Goal: Information Seeking & Learning: Learn about a topic

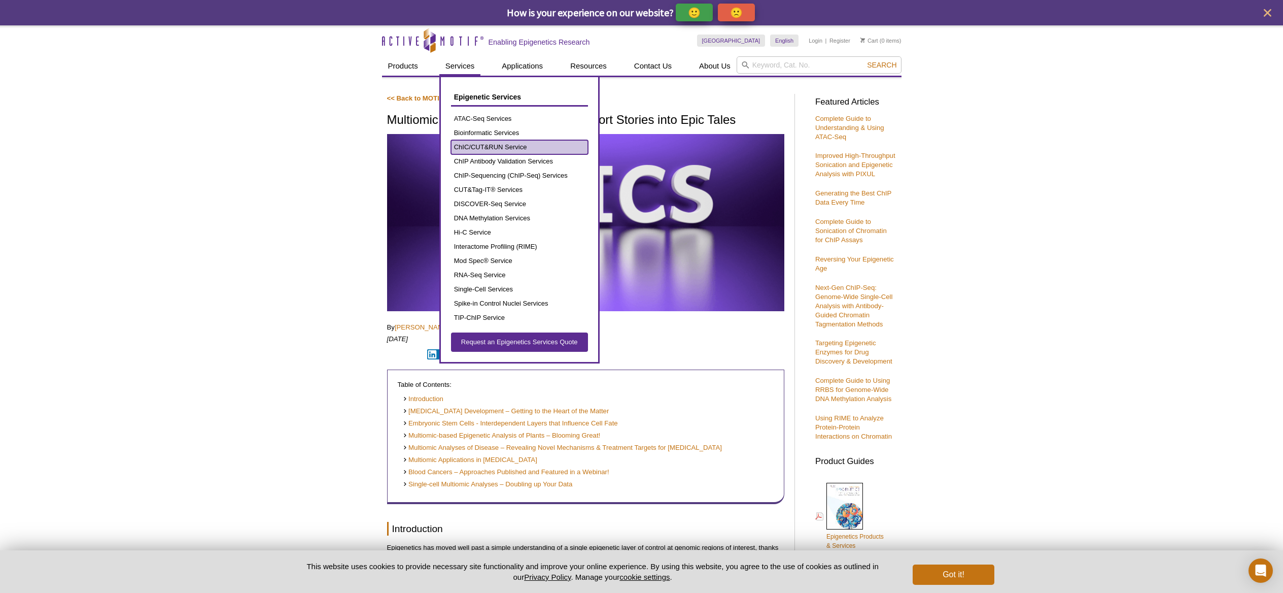
click at [490, 147] on link "ChIC/CUT&RUN Service" at bounding box center [519, 147] width 137 height 14
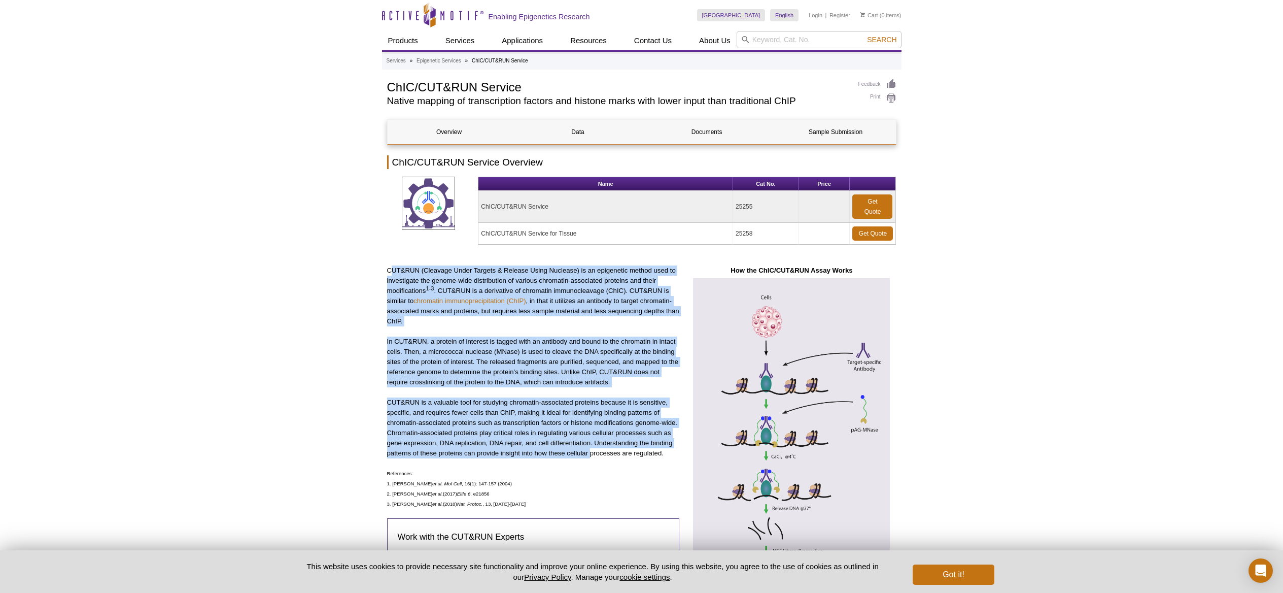
drag, startPoint x: 391, startPoint y: 265, endPoint x: 590, endPoint y: 457, distance: 276.7
click at [590, 457] on div "CUT&RUN (Cleavage Under Targets & Release Using Nuclease) is an epigenetic meth…" at bounding box center [533, 459] width 293 height 388
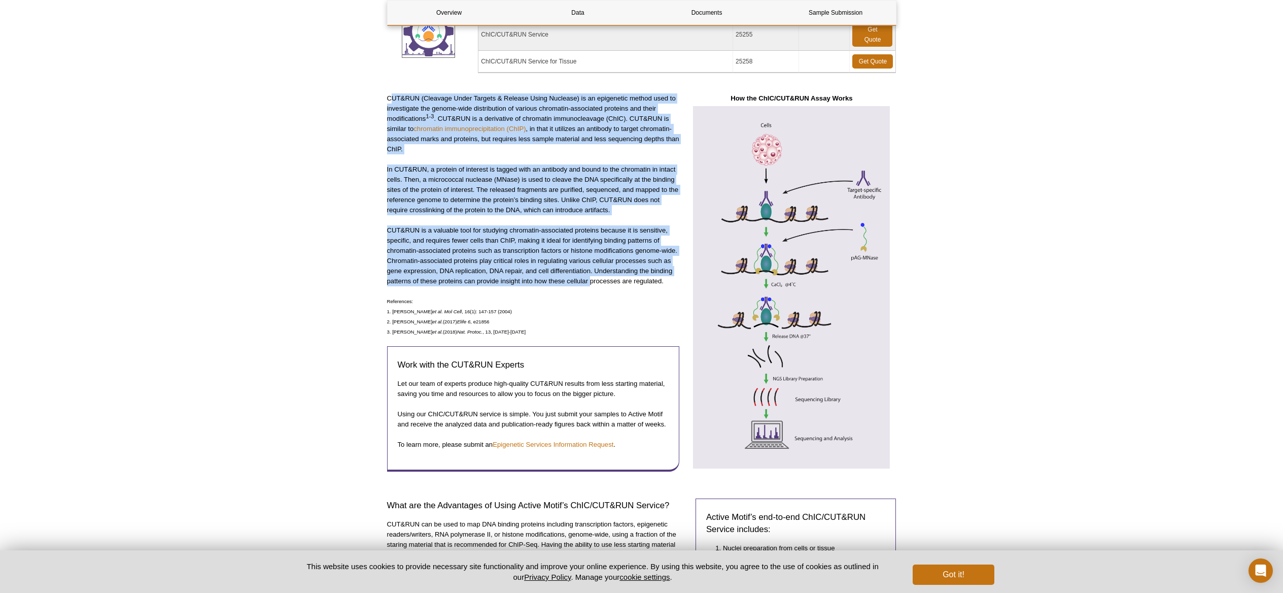
scroll to position [206, 0]
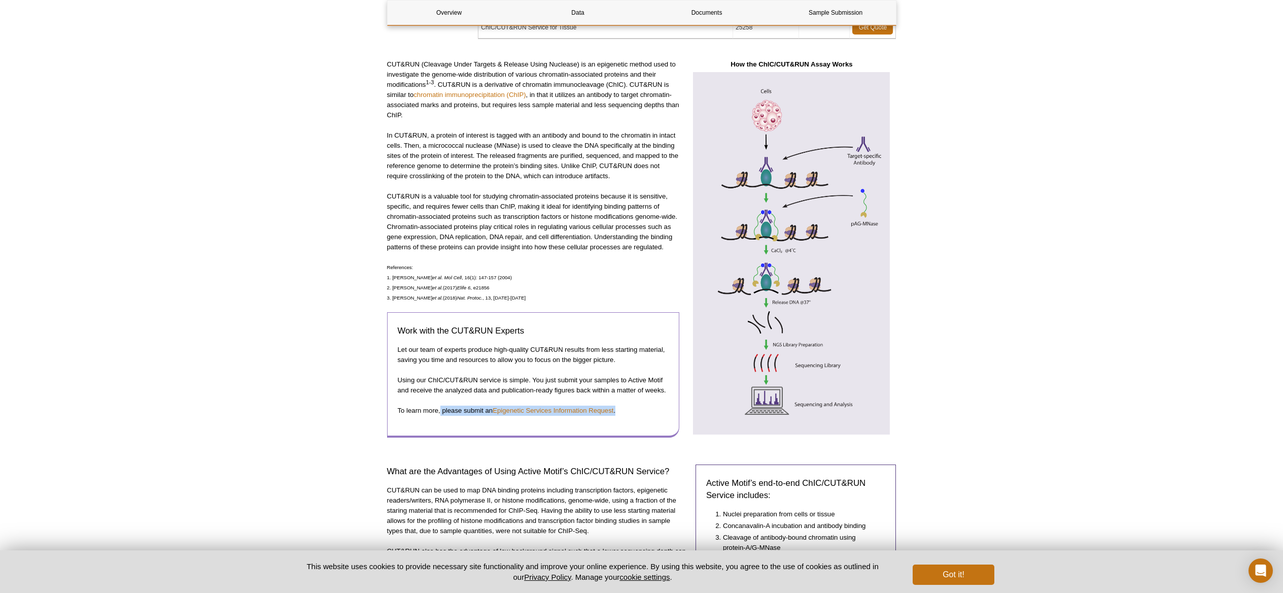
drag, startPoint x: 484, startPoint y: 413, endPoint x: 635, endPoint y: 410, distance: 150.7
click at [635, 410] on p "To learn more, please submit an  Epigenetic Services Information Request ." at bounding box center [533, 410] width 271 height 10
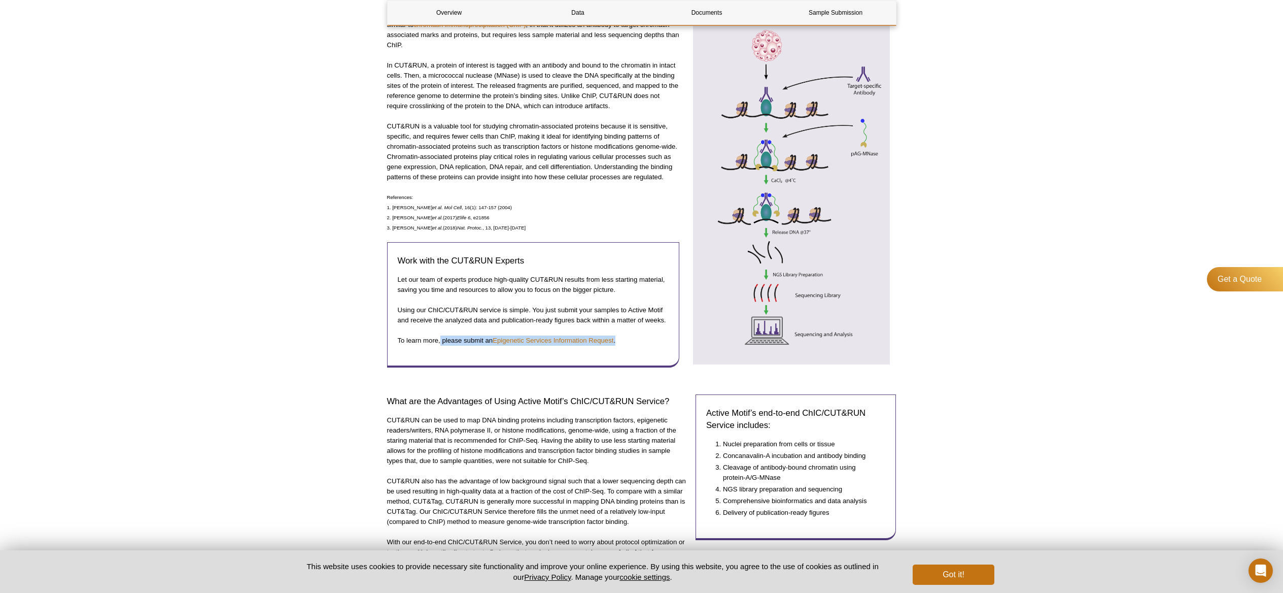
scroll to position [427, 0]
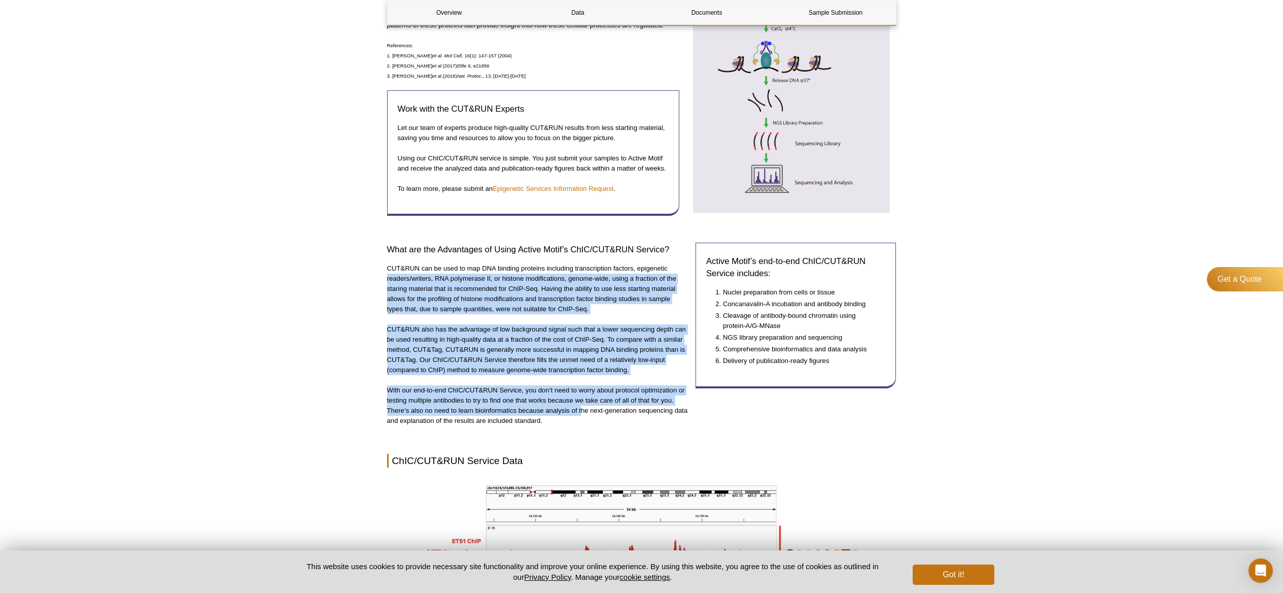
drag, startPoint x: 382, startPoint y: 275, endPoint x: 580, endPoint y: 407, distance: 238.8
click at [581, 407] on div "AVAILABLE PRODUCTS ATAC-Seq Services Bioinformatic Services ChIP Antibody Valid…" at bounding box center [642, 425] width 520 height 1549
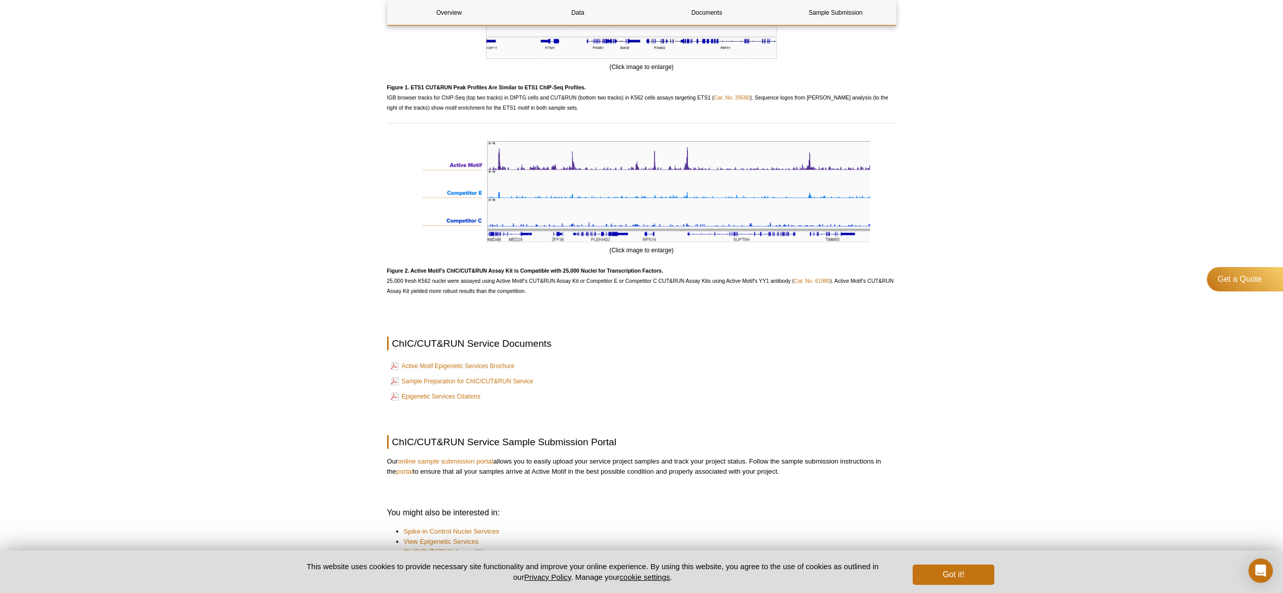
scroll to position [1241, 0]
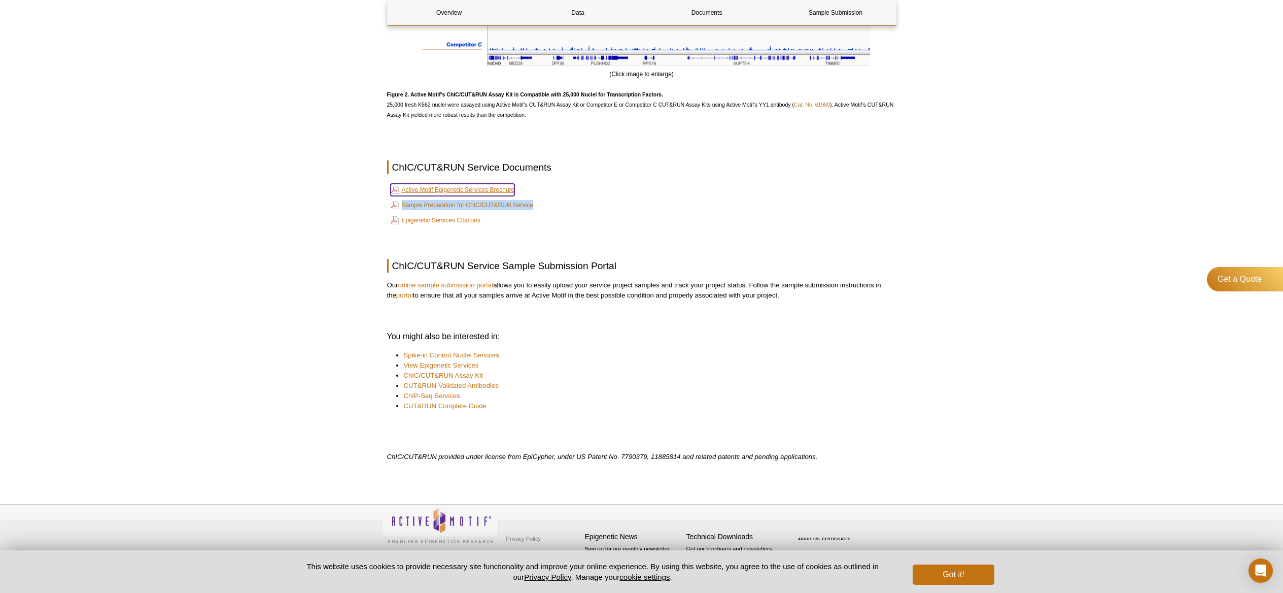
click at [438, 192] on link "Active Motif Epigenetic Services Brochure" at bounding box center [453, 190] width 124 height 12
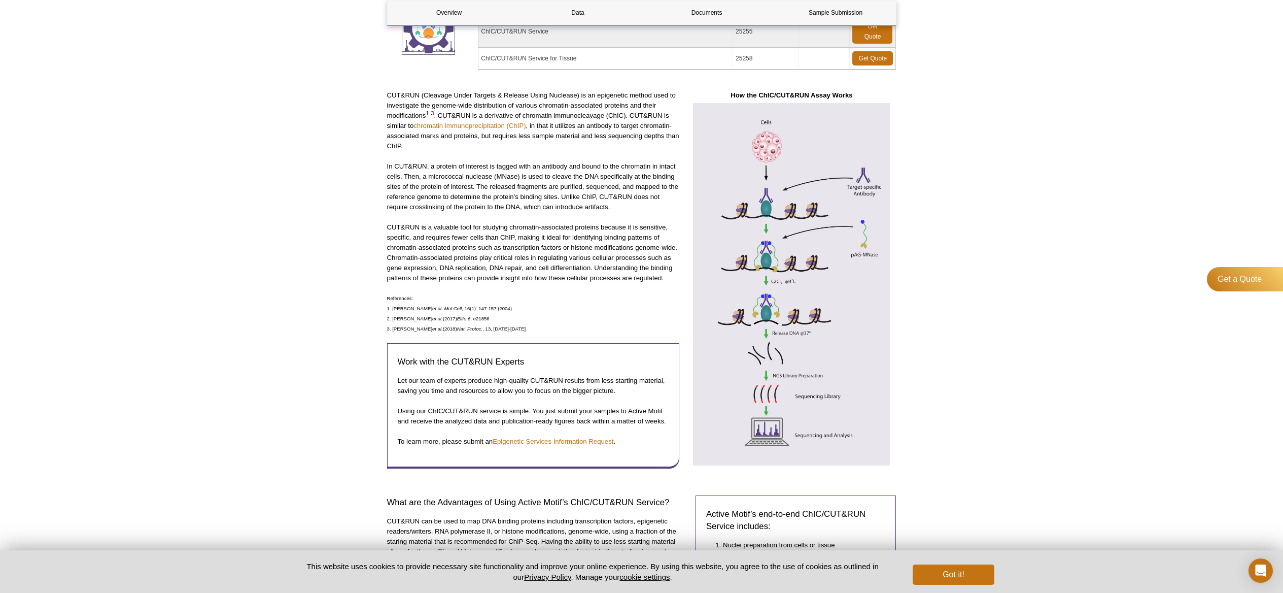
scroll to position [0, 0]
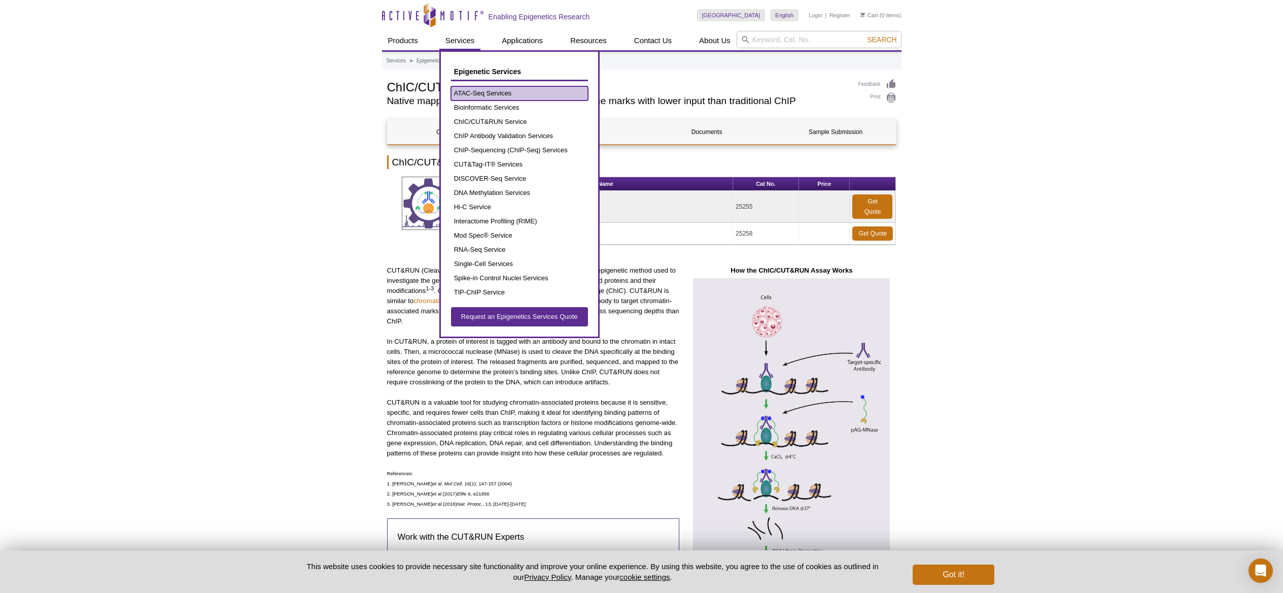
click at [467, 93] on link "ATAC-Seq Services" at bounding box center [519, 93] width 137 height 14
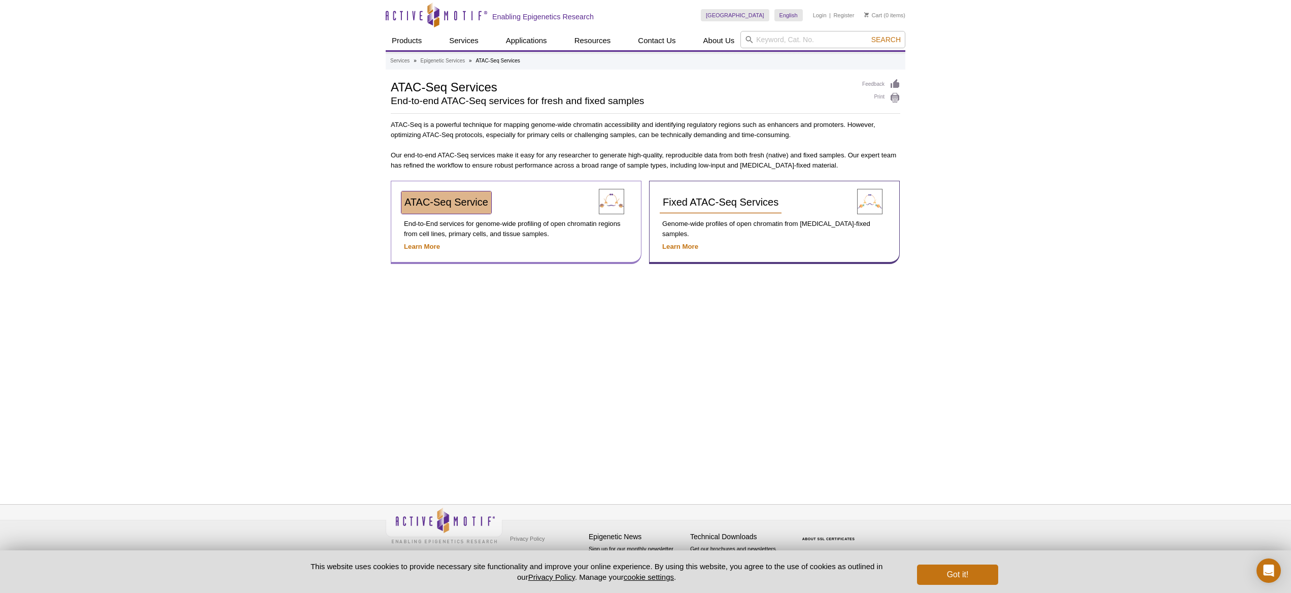
click at [424, 195] on link "ATAC-Seq Service" at bounding box center [446, 202] width 90 height 22
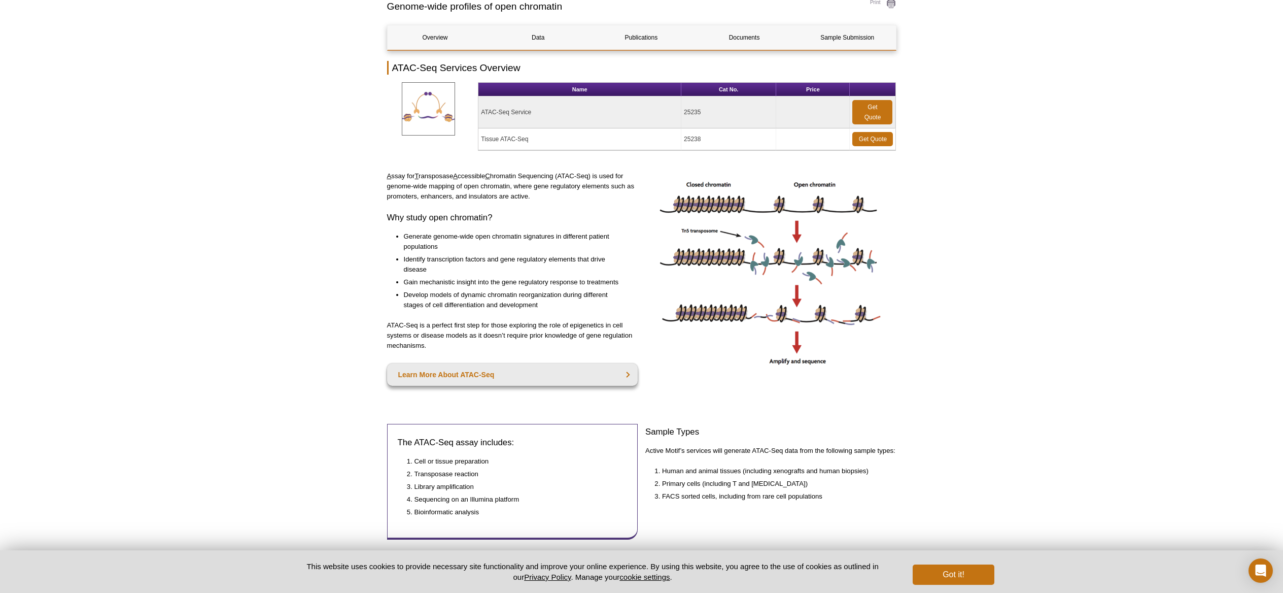
scroll to position [97, 0]
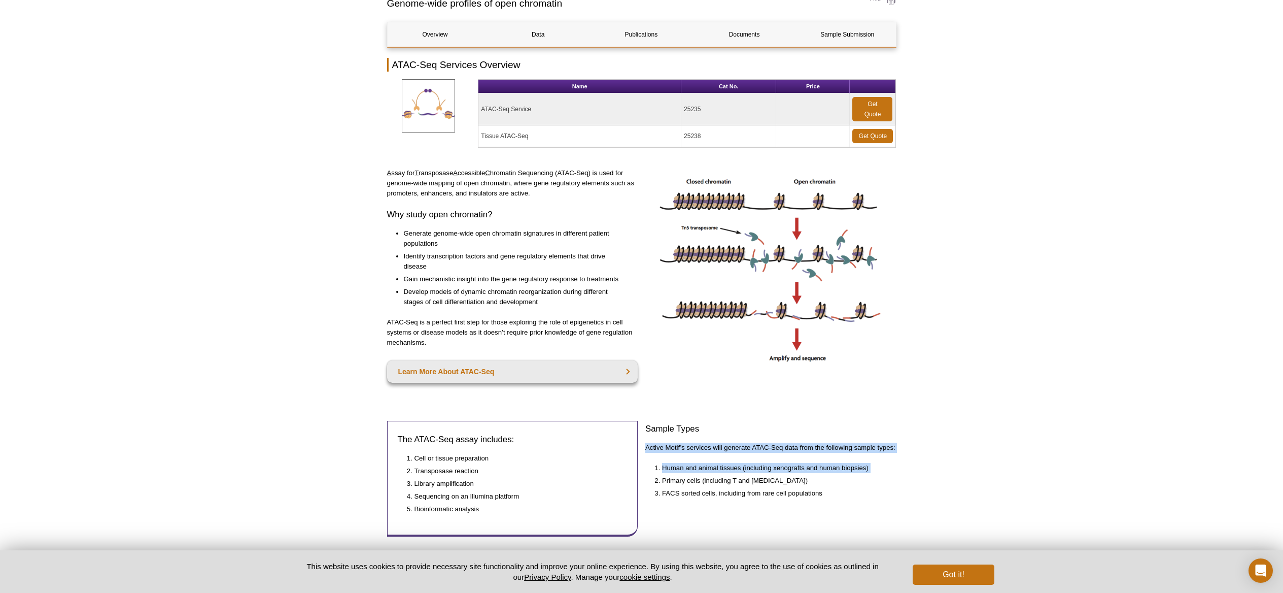
drag, startPoint x: 652, startPoint y: 441, endPoint x: 751, endPoint y: 473, distance: 104.0
click at [751, 473] on div "Sample Types Active Motif’s services will generate ATAC-Seq data from the follo…" at bounding box center [770, 483] width 251 height 125
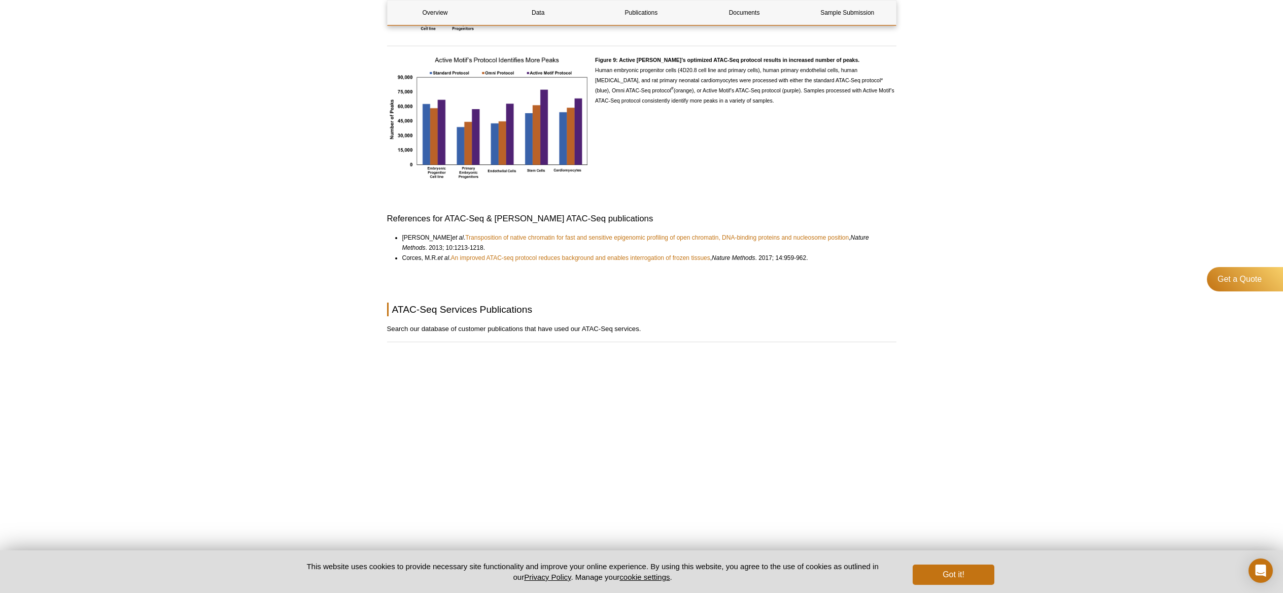
scroll to position [2412, 0]
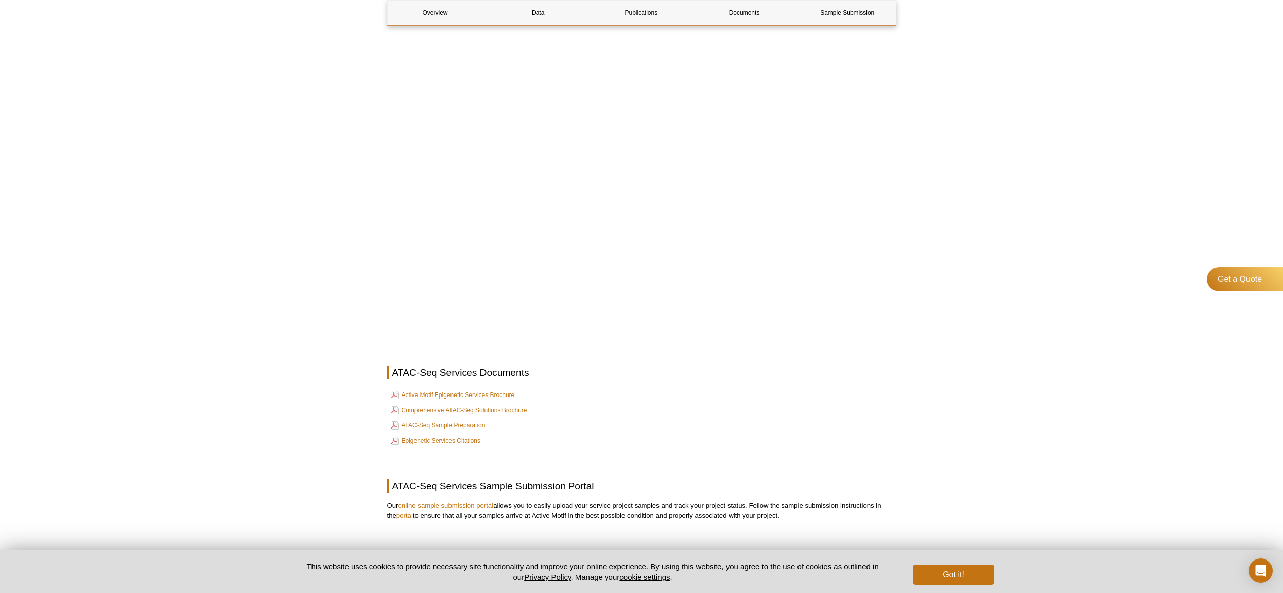
scroll to position [2896, 0]
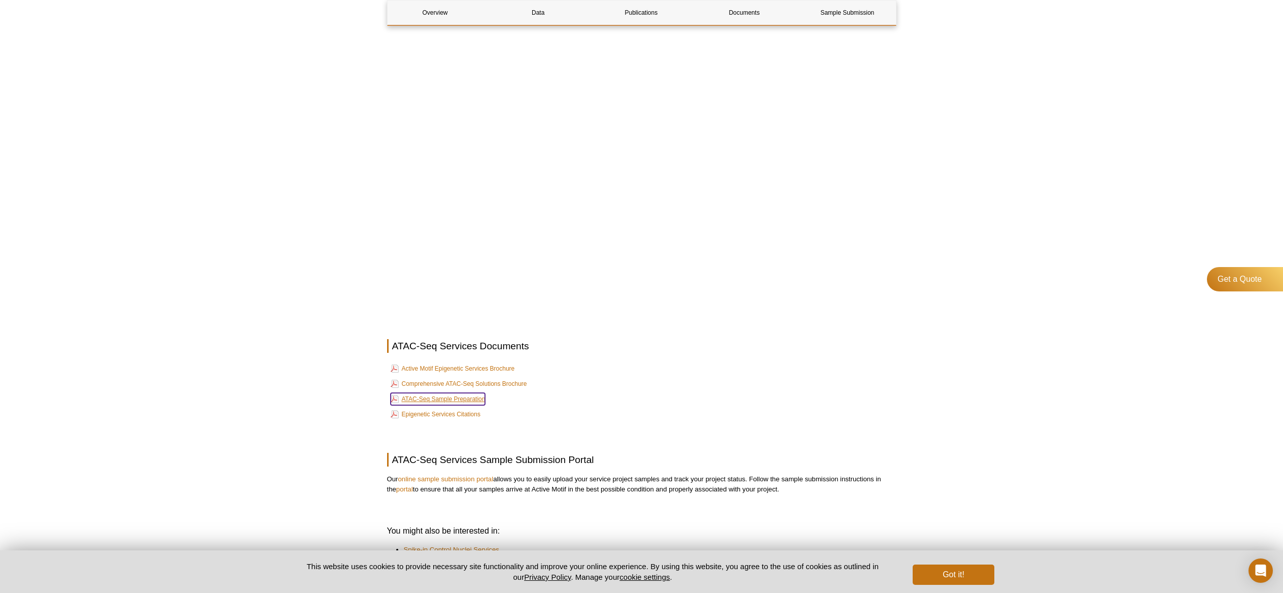
click at [448, 403] on link "ATAC-Seq Sample Preparation" at bounding box center [438, 399] width 95 height 12
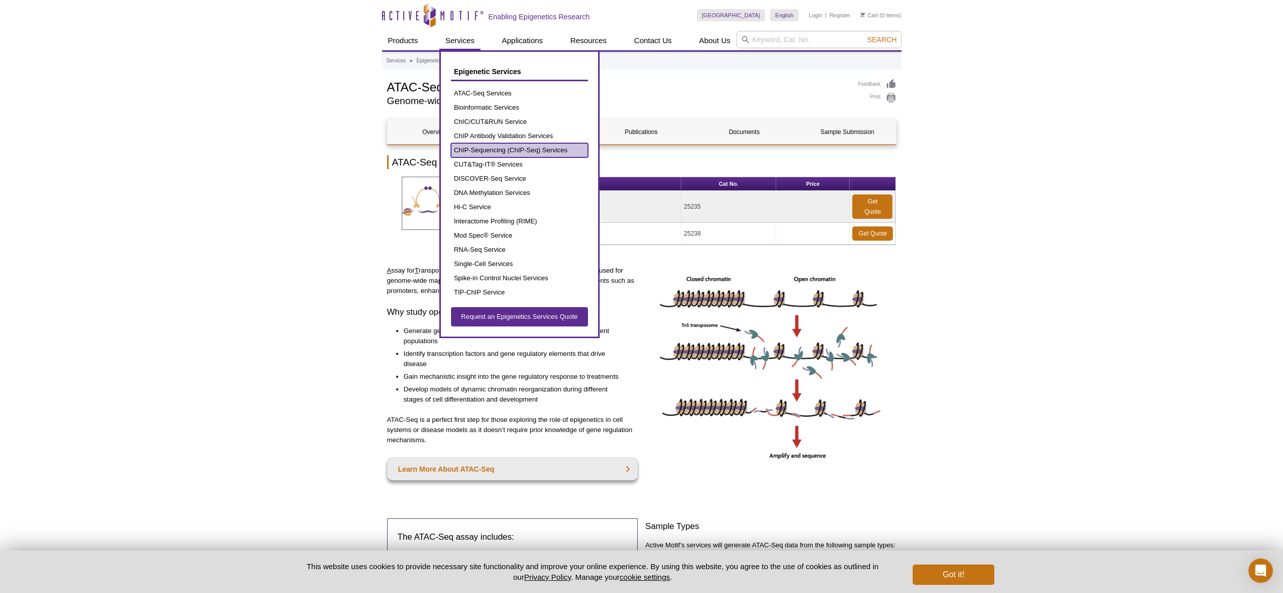
click at [480, 153] on link "ChIP-Sequencing (ChIP-Seq) Services" at bounding box center [519, 150] width 137 height 14
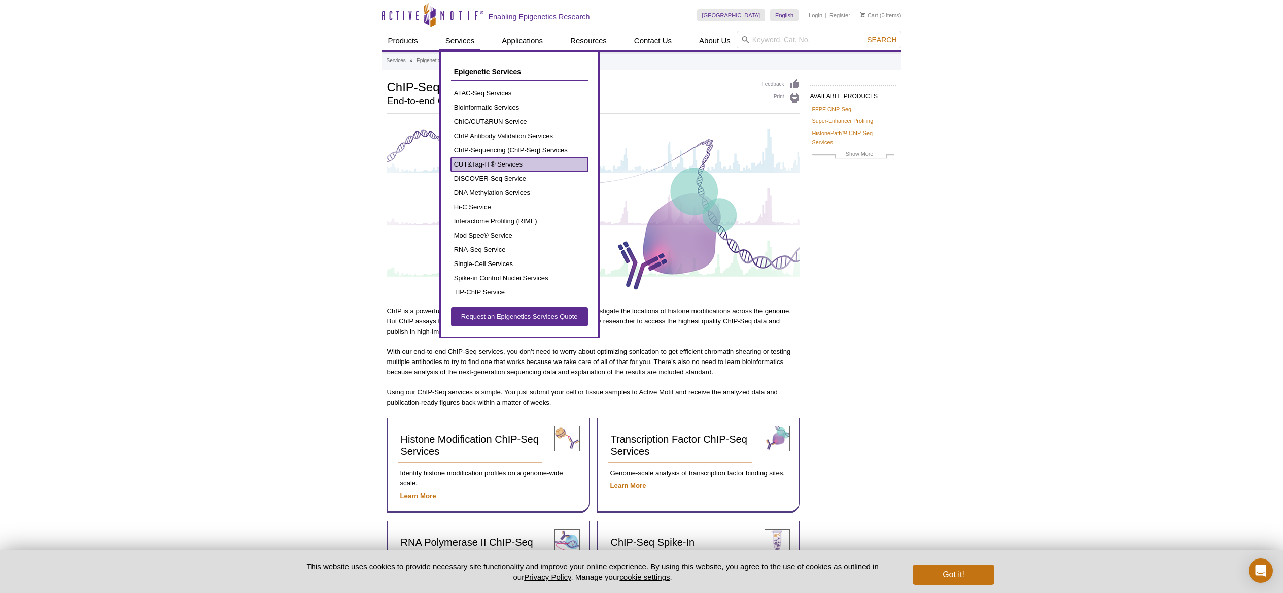
click at [493, 165] on link "CUT&Tag-IT® Services" at bounding box center [519, 164] width 137 height 14
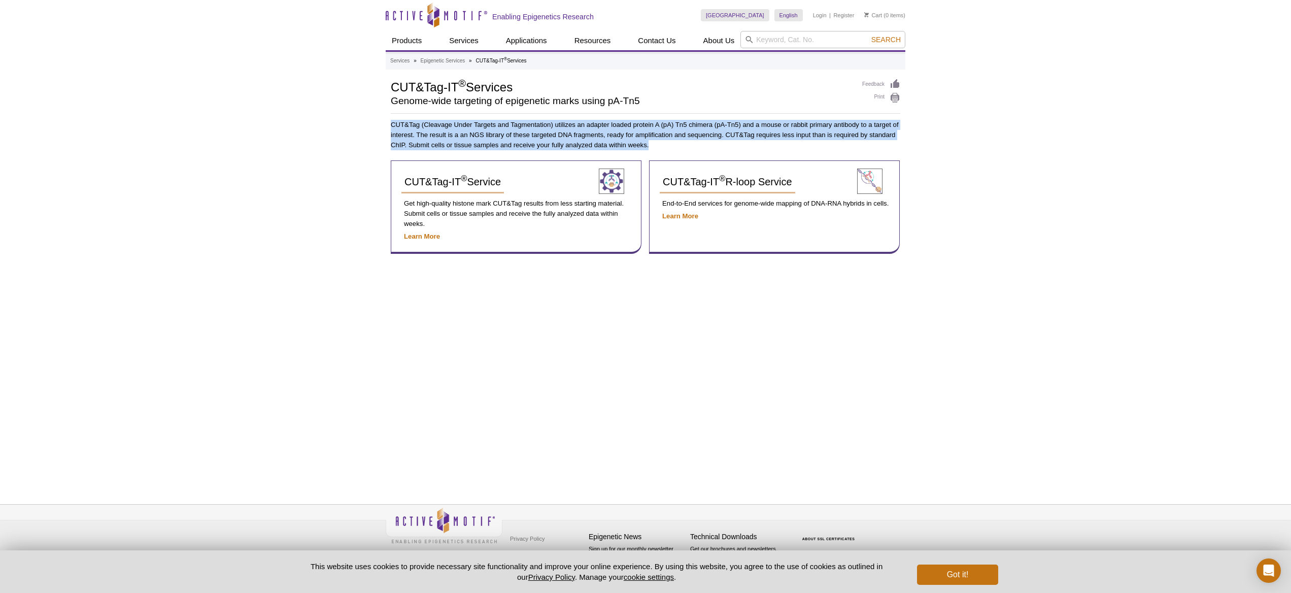
drag, startPoint x: 392, startPoint y: 121, endPoint x: 661, endPoint y: 150, distance: 270.0
click at [661, 150] on p "CUT&Tag (Cleavage Under Targets and Tagmentation) utilizes an adapter loaded pr…" at bounding box center [645, 135] width 509 height 30
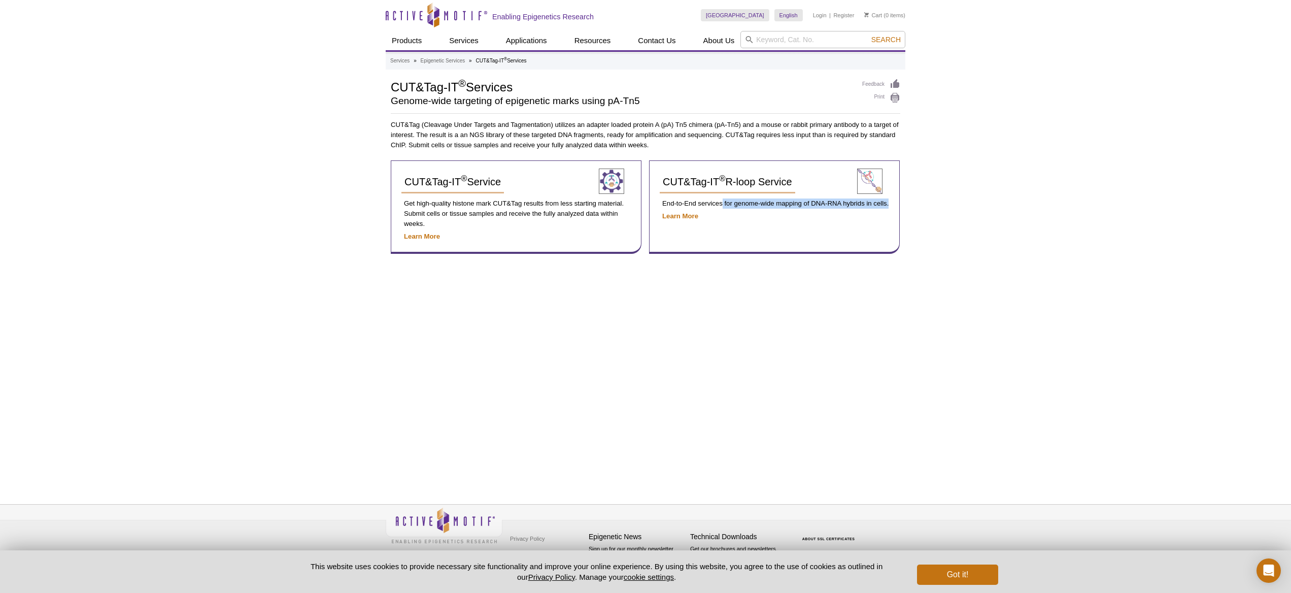
drag, startPoint x: 721, startPoint y: 200, endPoint x: 906, endPoint y: 201, distance: 184.7
click at [906, 201] on div "Active Motif Logo Enabling Epigenetics Research 0 Search Skip to content Active…" at bounding box center [645, 296] width 1291 height 593
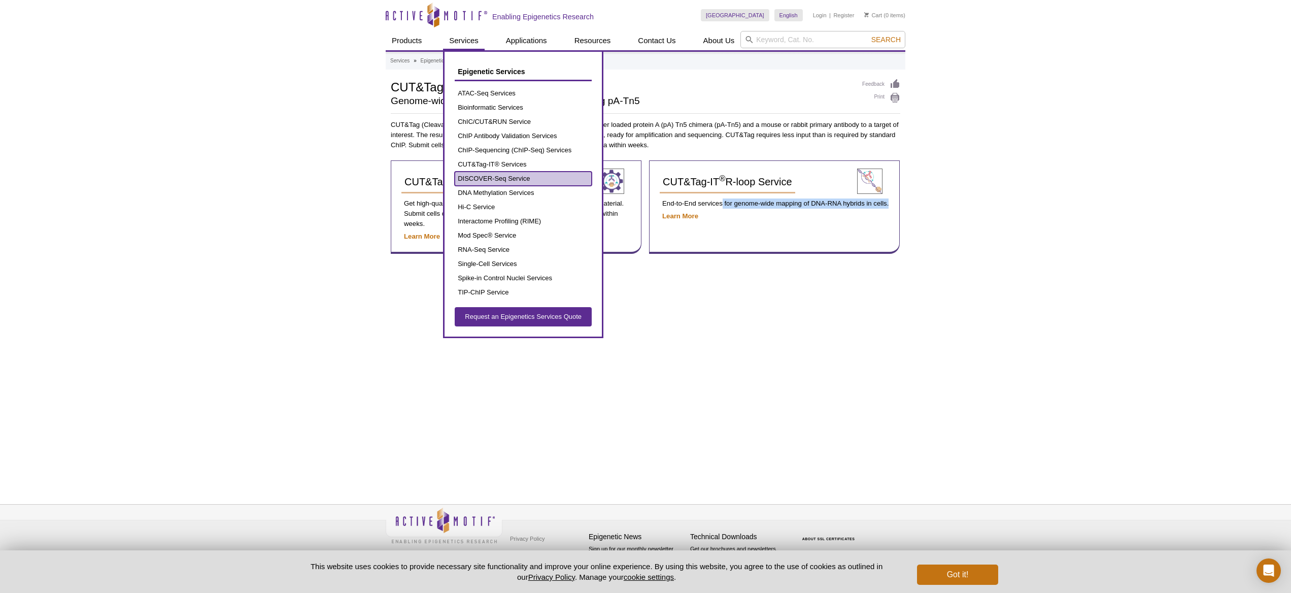
click at [484, 178] on link "DISCOVER-Seq Service" at bounding box center [523, 179] width 137 height 14
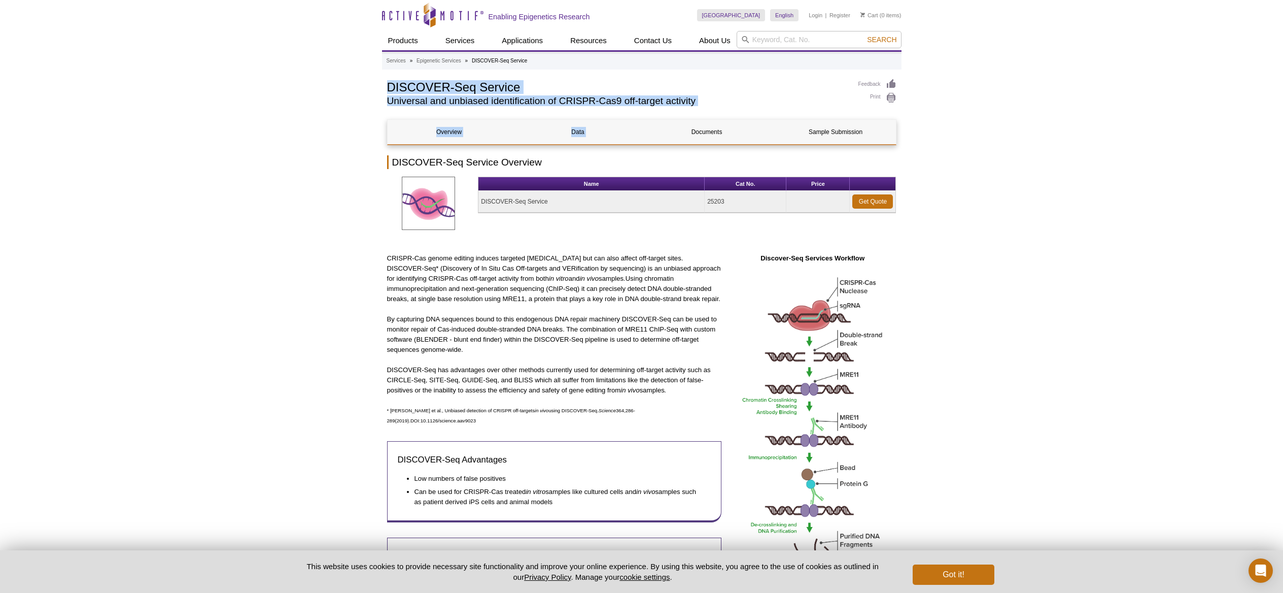
drag, startPoint x: 390, startPoint y: 90, endPoint x: 710, endPoint y: 114, distance: 321.6
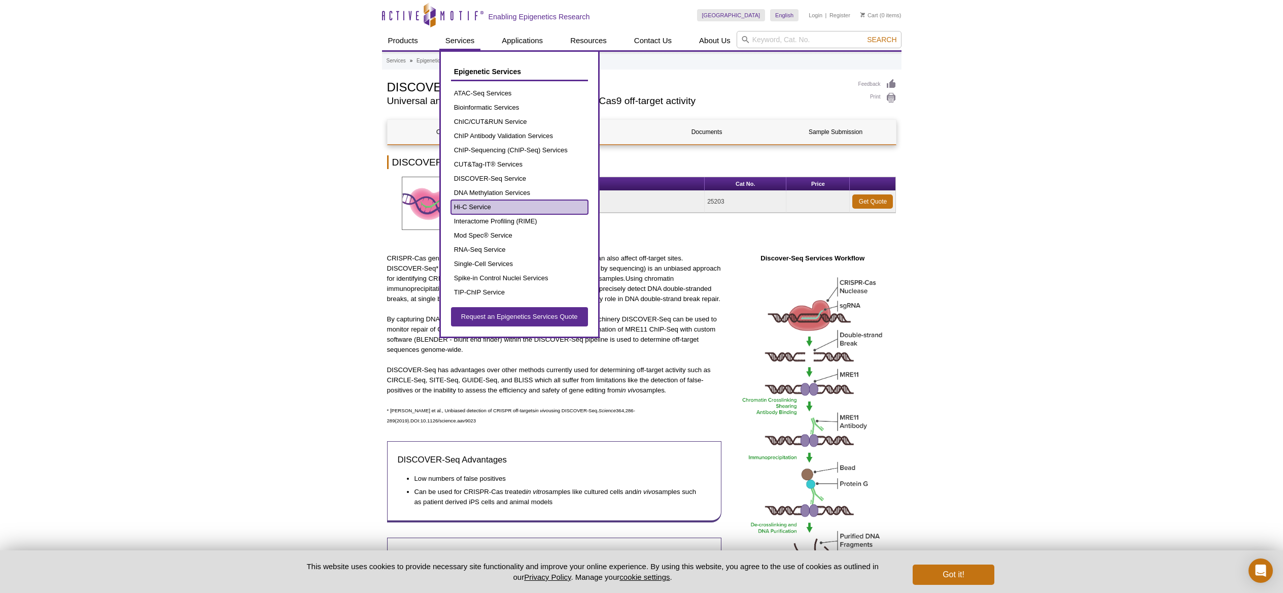
click at [488, 208] on link "Hi-C Service" at bounding box center [519, 207] width 137 height 14
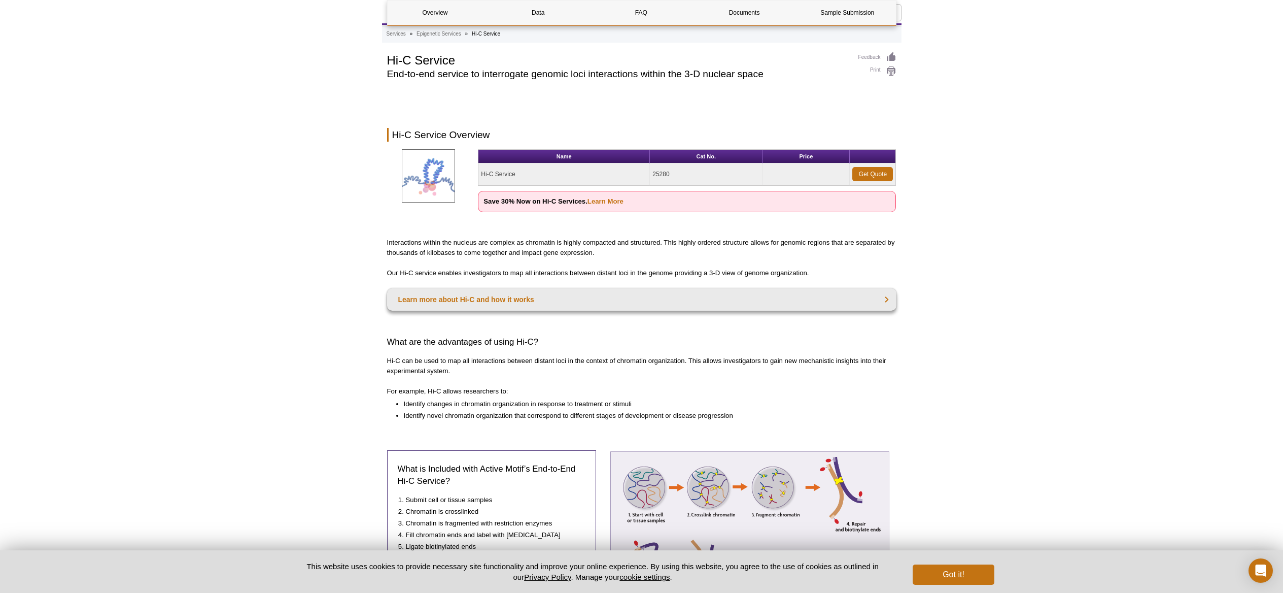
scroll to position [155, 0]
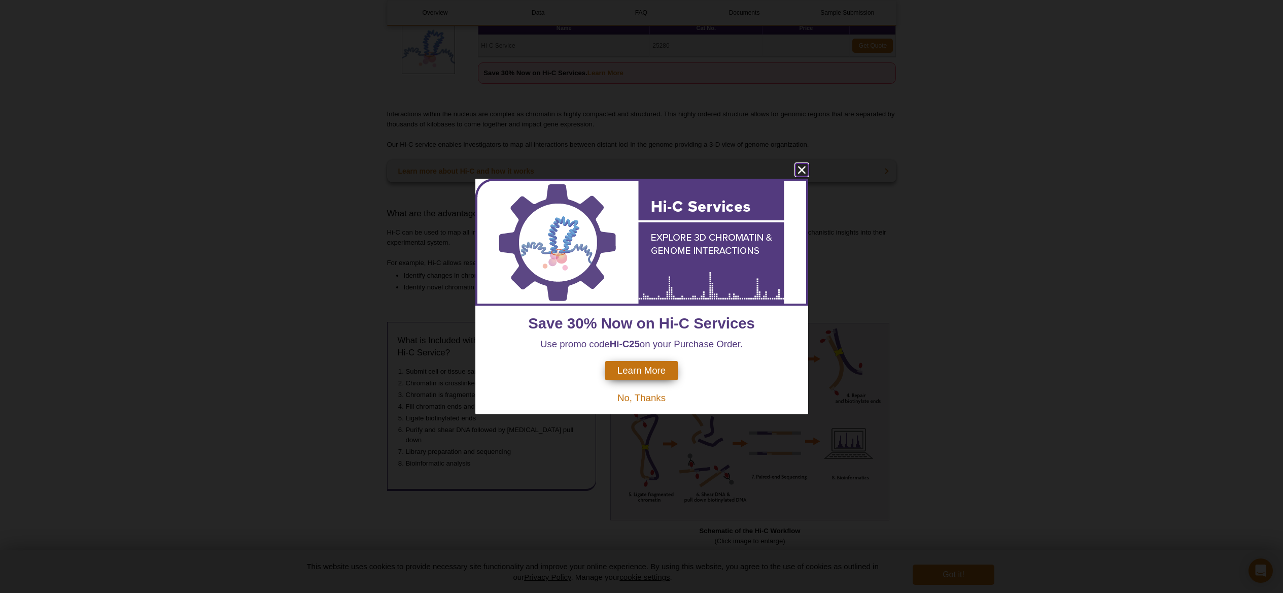
click at [801, 169] on icon "close" at bounding box center [802, 170] width 8 height 8
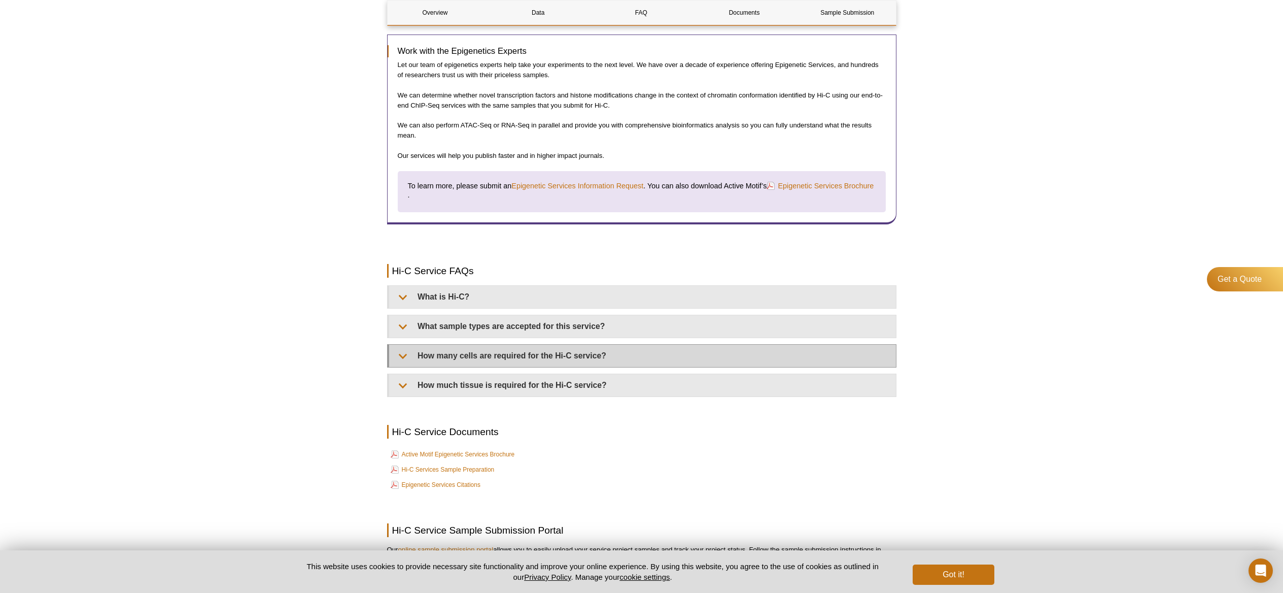
scroll to position [1480, 0]
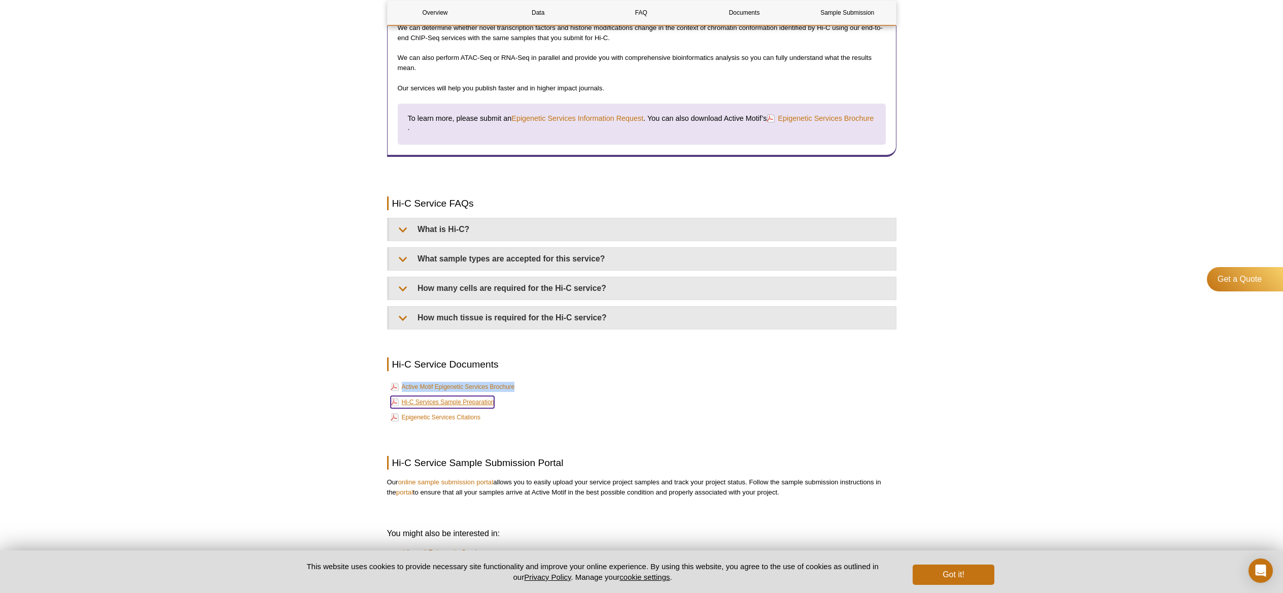
click at [459, 399] on link "Hi-C Services Sample Preparation" at bounding box center [443, 402] width 104 height 12
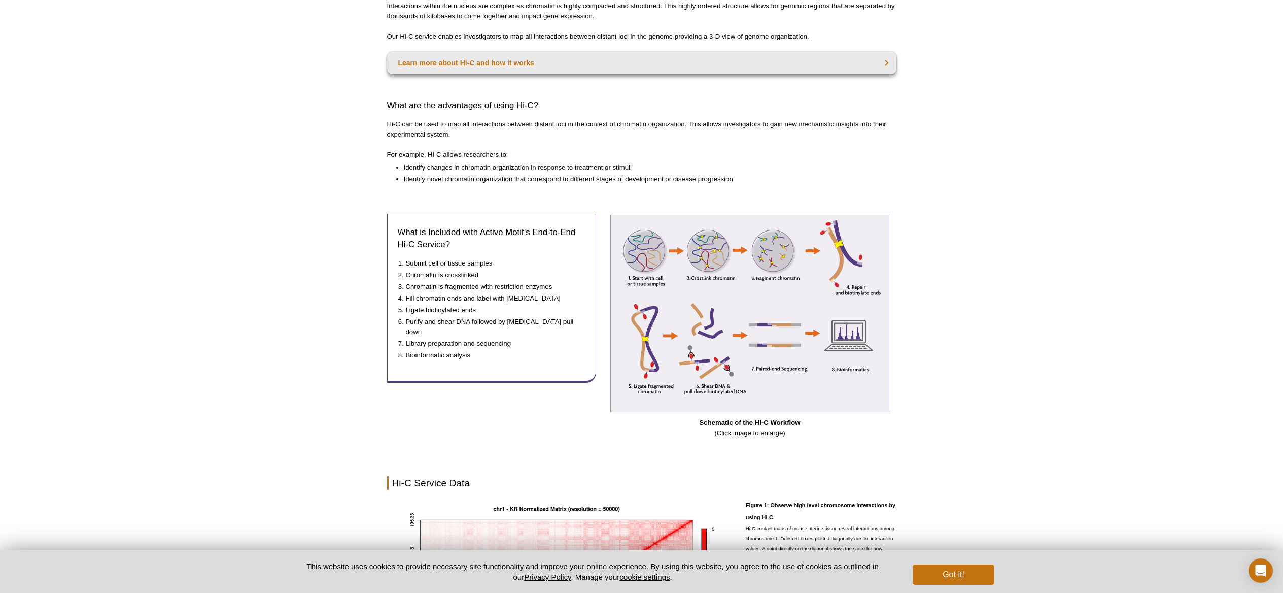
scroll to position [0, 0]
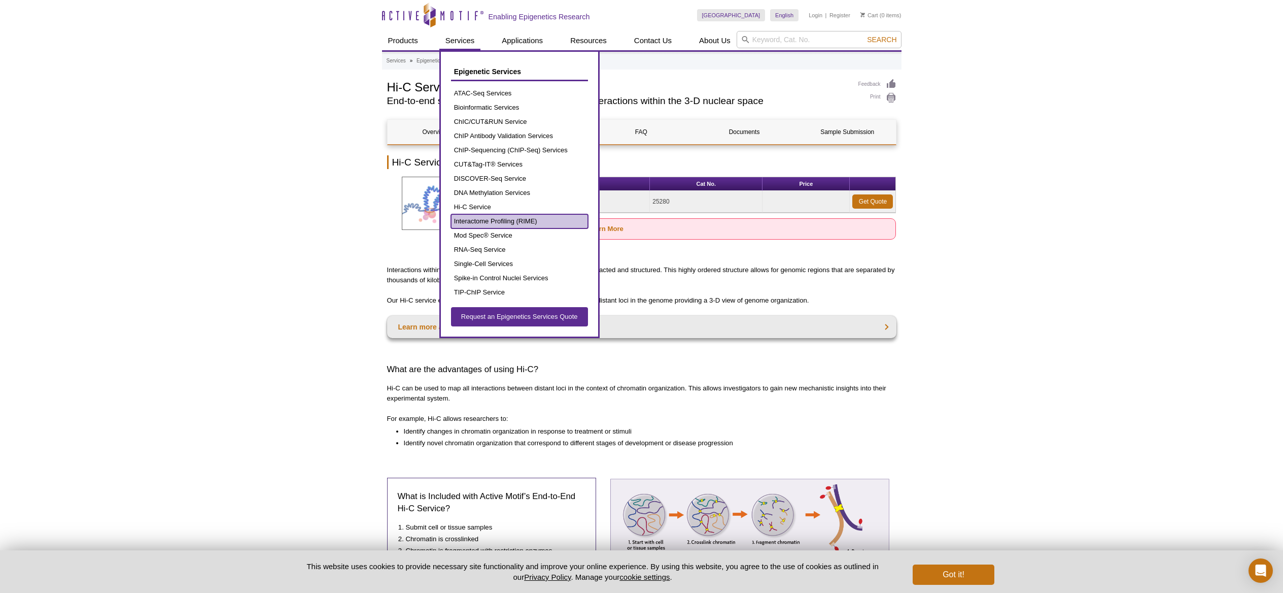
click at [476, 218] on link "Interactome Profiling (RIME)" at bounding box center [519, 221] width 137 height 14
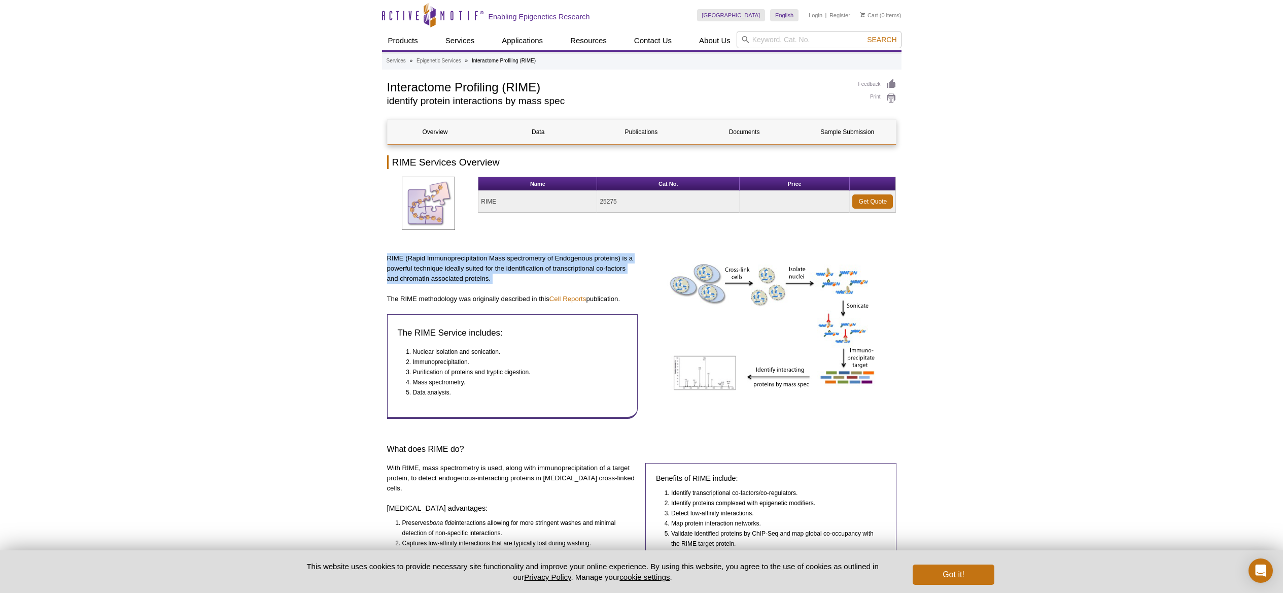
drag, startPoint x: 382, startPoint y: 253, endPoint x: 639, endPoint y: 291, distance: 260.6
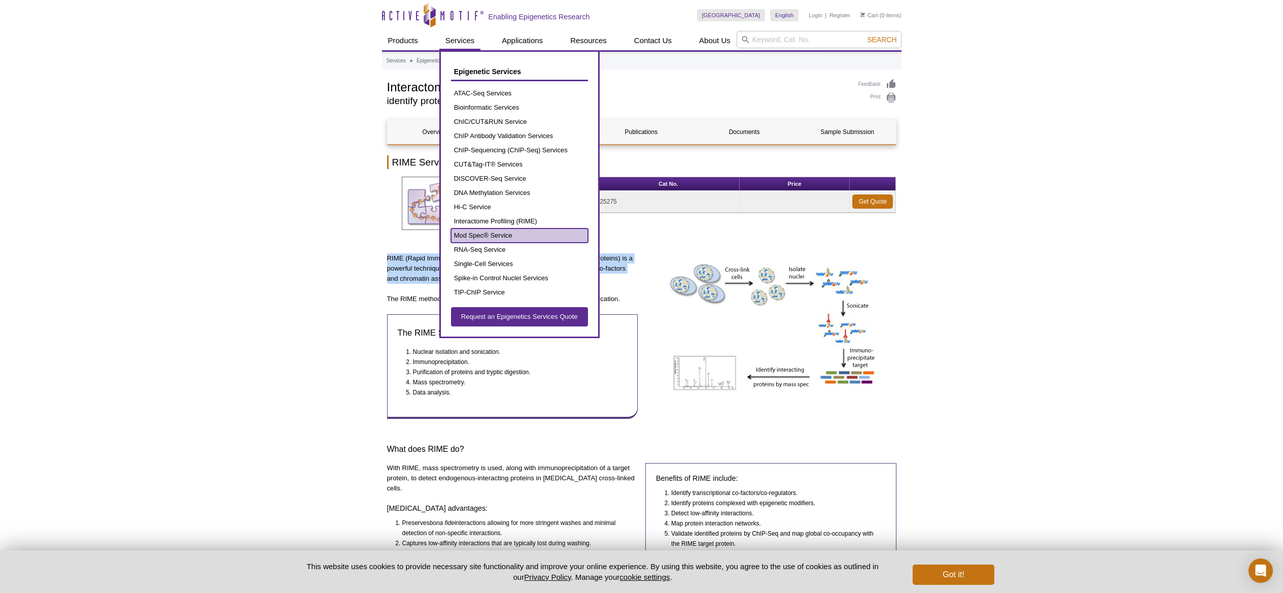
click at [454, 237] on link "Mod Spec® Service" at bounding box center [519, 235] width 137 height 14
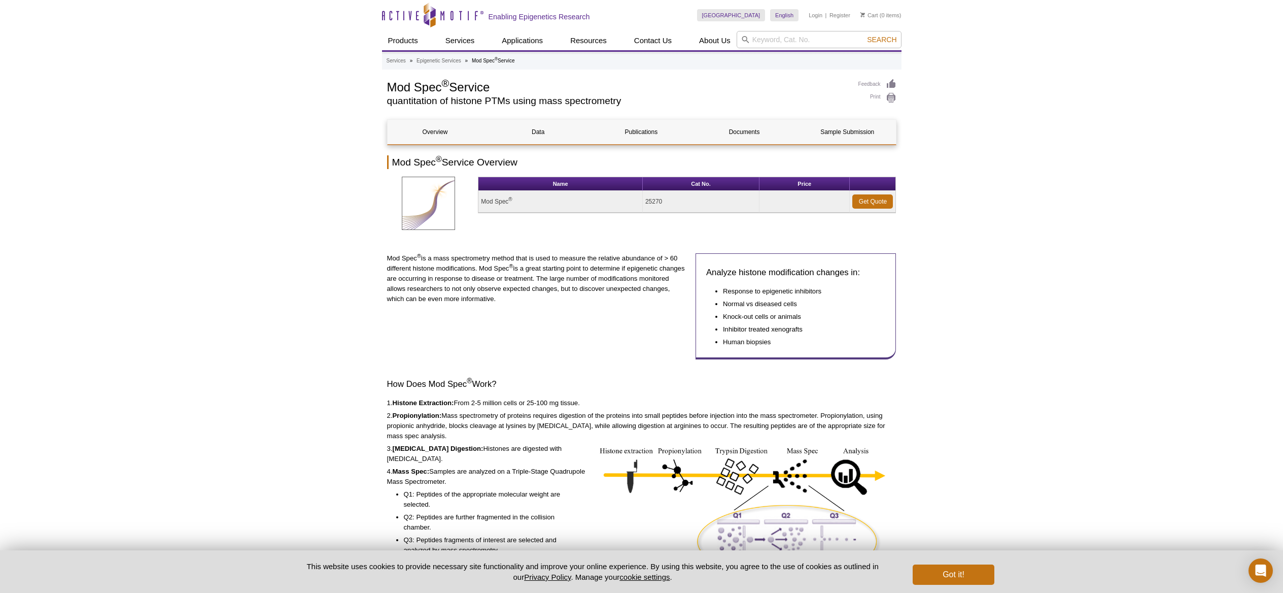
drag, startPoint x: 386, startPoint y: 256, endPoint x: 615, endPoint y: 291, distance: 232.5
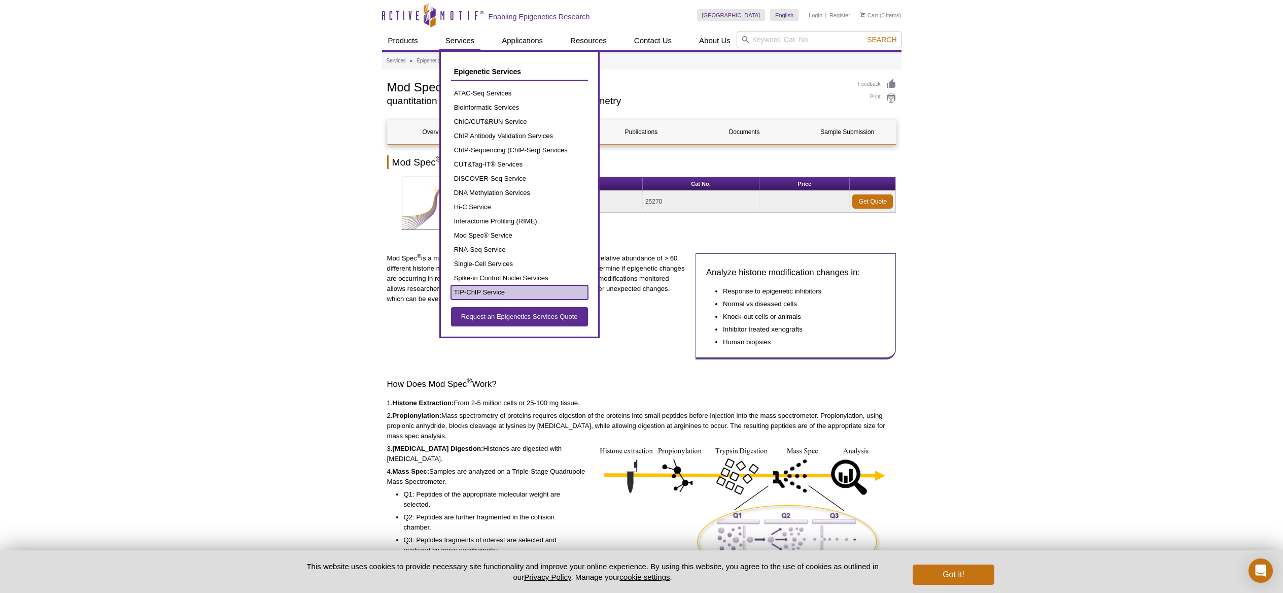
click at [470, 287] on link "TIP-ChIP Service" at bounding box center [519, 292] width 137 height 14
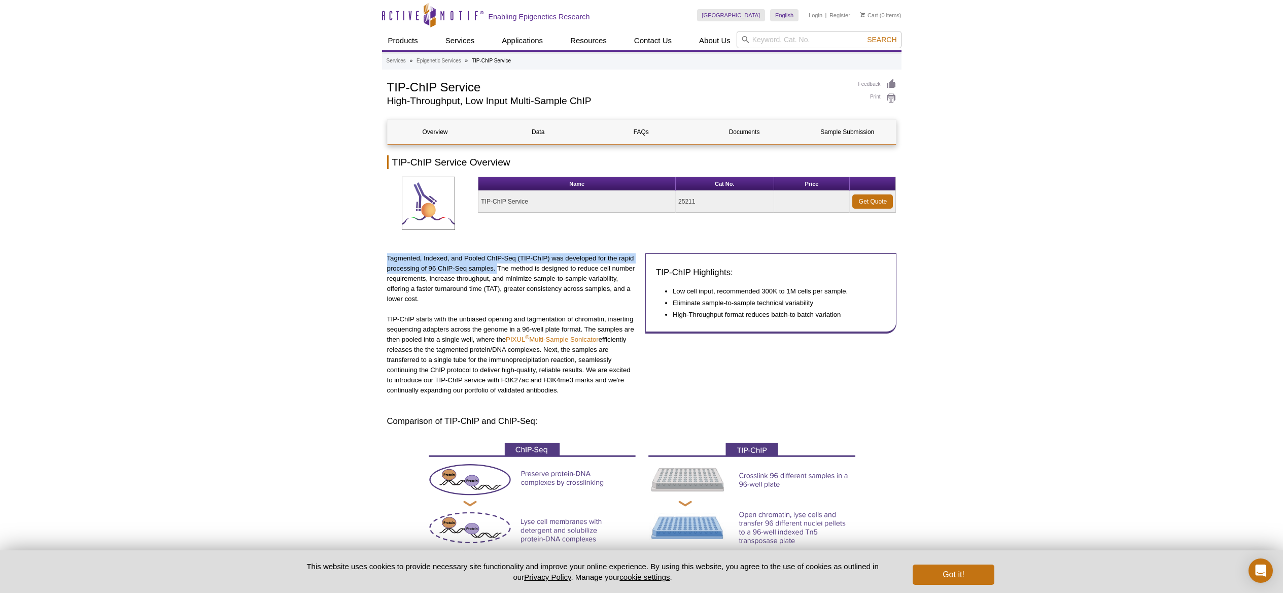
drag, startPoint x: 388, startPoint y: 259, endPoint x: 497, endPoint y: 267, distance: 109.9
click at [497, 267] on p "Tagmented, Indexed, and Pooled ChIP-Seq (TIP-ChIP) was developed for the rapid …" at bounding box center [512, 278] width 251 height 51
